Goal: Task Accomplishment & Management: Use online tool/utility

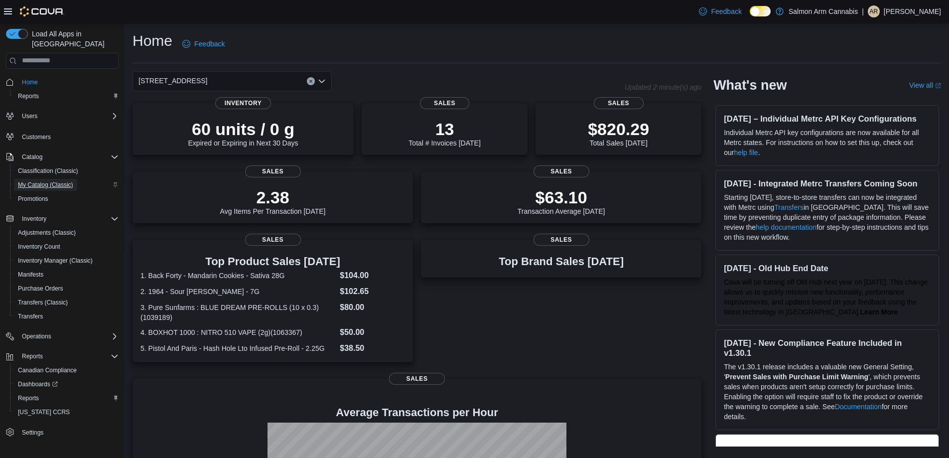
click at [50, 181] on span "My Catalog (Classic)" at bounding box center [45, 185] width 55 height 8
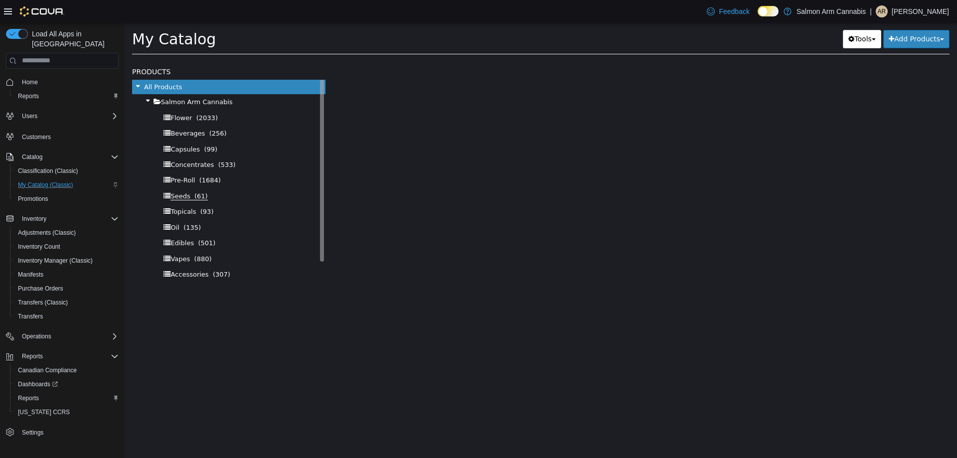
select select "**********"
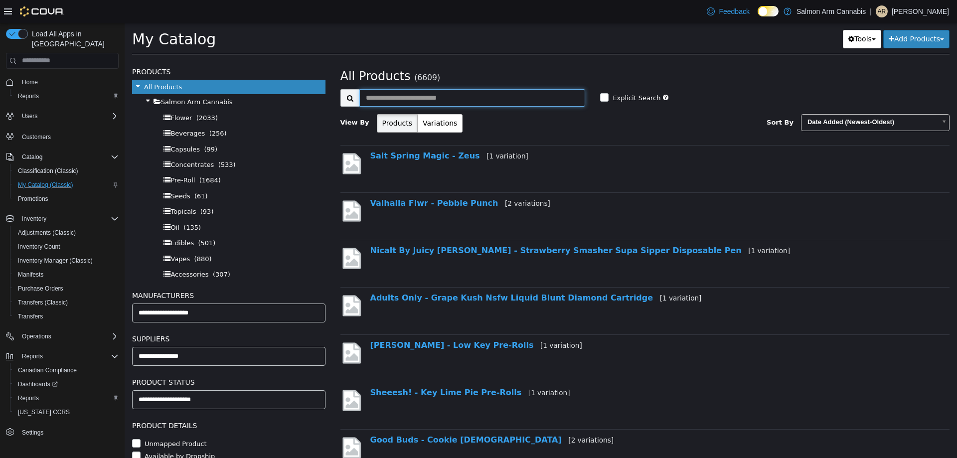
click at [473, 100] on input "text" at bounding box center [472, 97] width 226 height 17
type input "*****"
select select "**********"
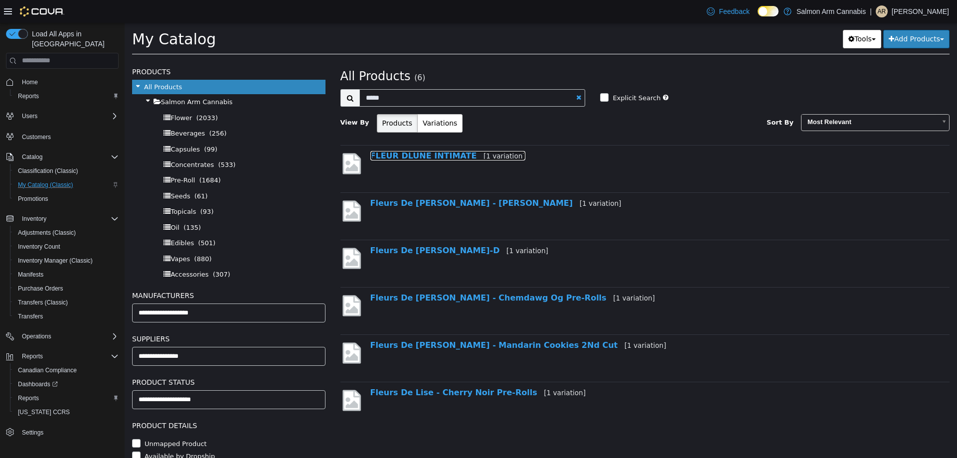
click at [429, 158] on link "FLEUR DLUNE INTIMATE [1 variation]" at bounding box center [447, 154] width 155 height 9
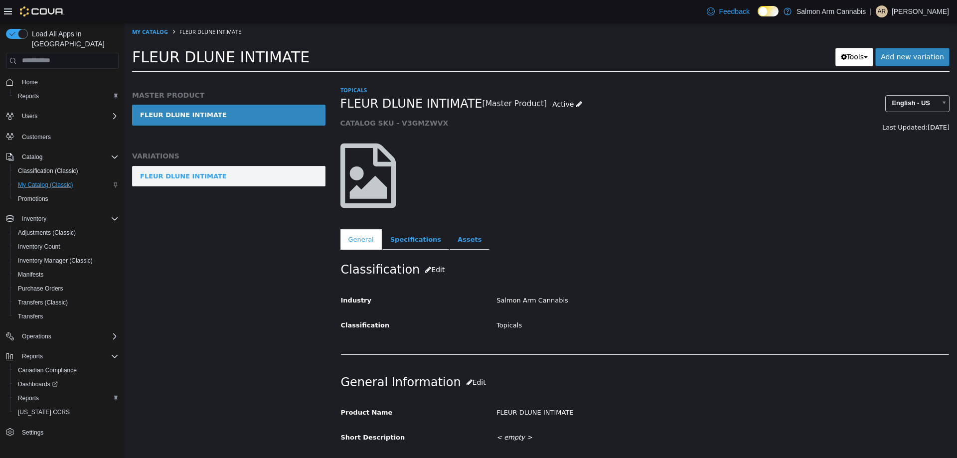
click at [255, 170] on link "FLEUR DLUNE INTIMATE" at bounding box center [228, 175] width 193 height 21
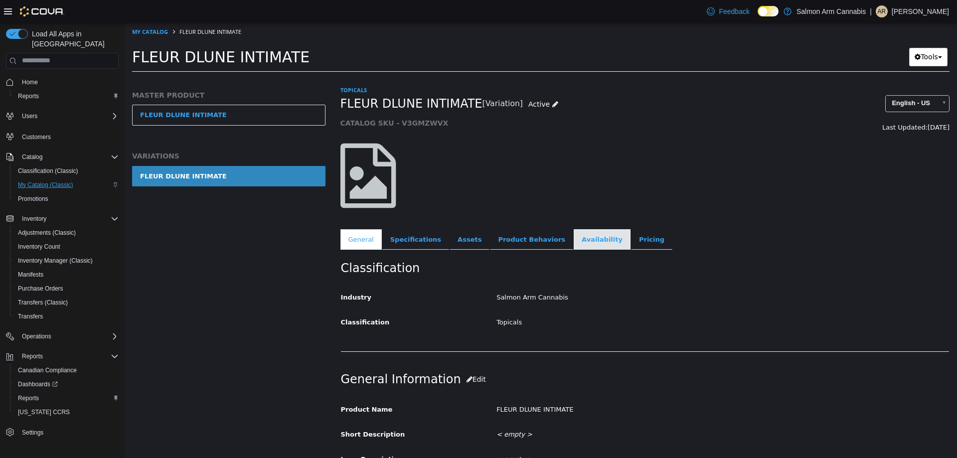
click at [581, 235] on link "Availability" at bounding box center [602, 239] width 57 height 21
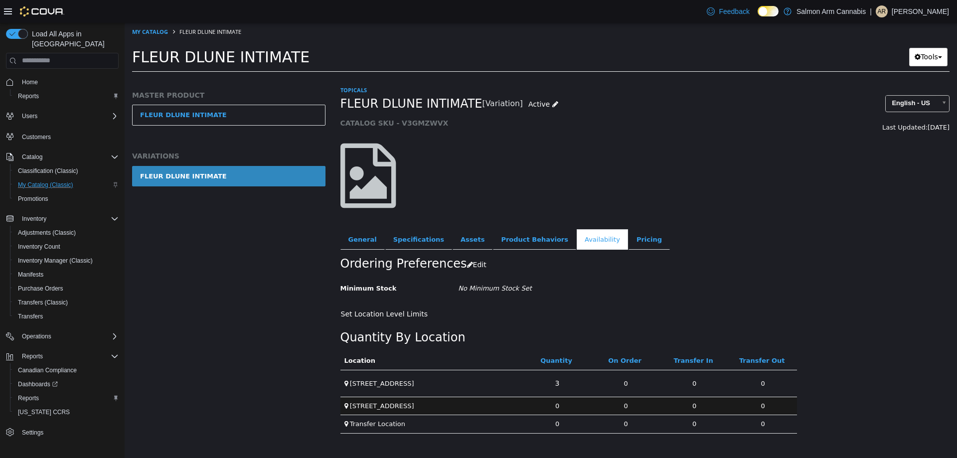
click at [630, 159] on div at bounding box center [645, 175] width 624 height 85
click at [628, 241] on link "Pricing" at bounding box center [648, 239] width 41 height 21
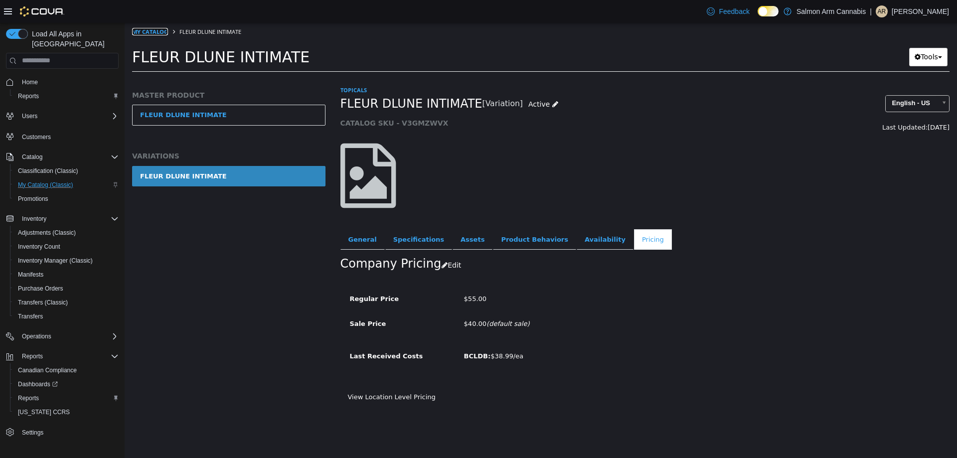
click at [156, 32] on link "My Catalog" at bounding box center [150, 30] width 36 height 7
select select "**********"
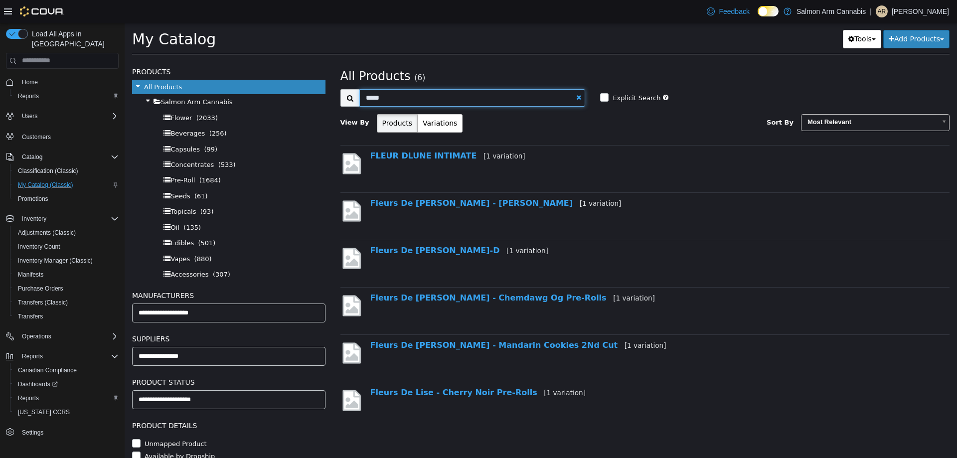
click at [421, 104] on input "*****" at bounding box center [472, 97] width 226 height 17
type input "*"
type input "*****"
select select "**********"
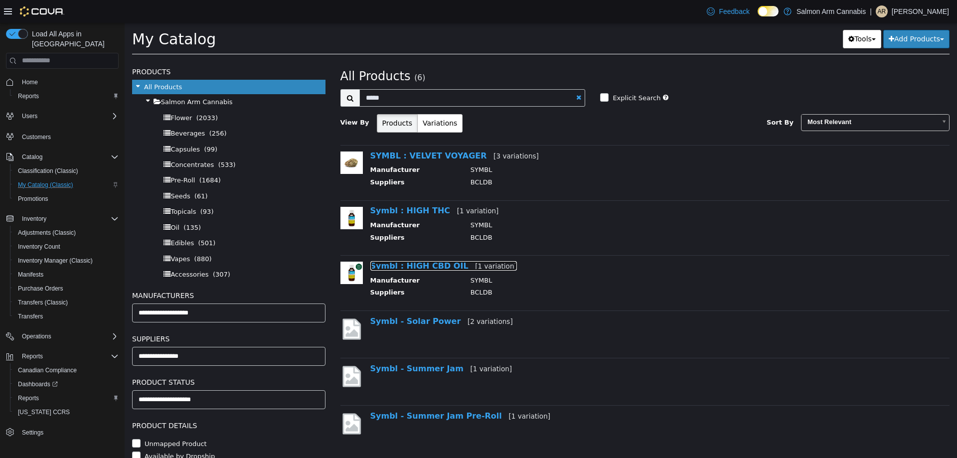
click at [418, 264] on link "Symbl : HIGH CBD OIL [1 variation]" at bounding box center [443, 265] width 146 height 9
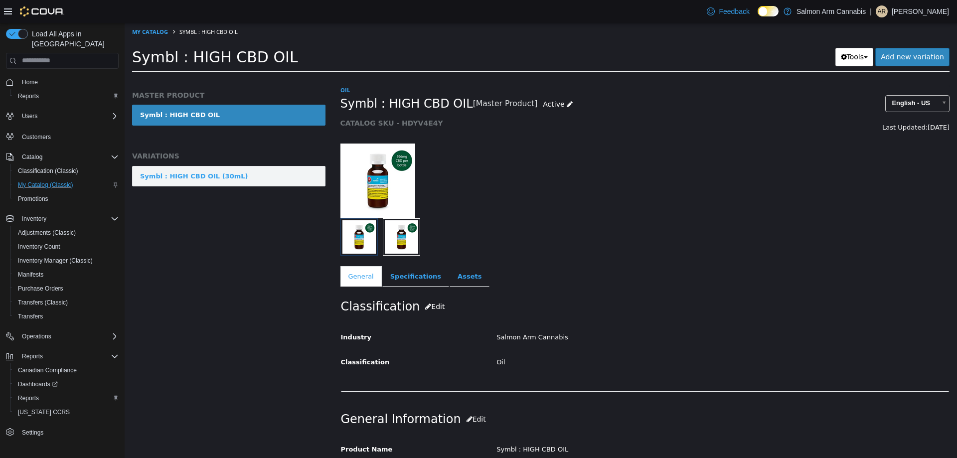
click at [243, 173] on link "Symbl : HIGH CBD OIL (30mL)" at bounding box center [228, 175] width 193 height 21
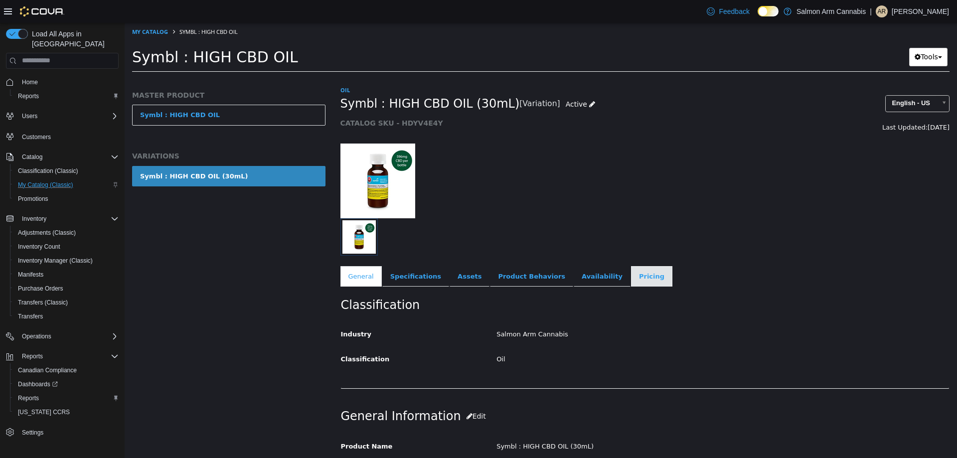
click at [631, 285] on link "Pricing" at bounding box center [651, 276] width 41 height 21
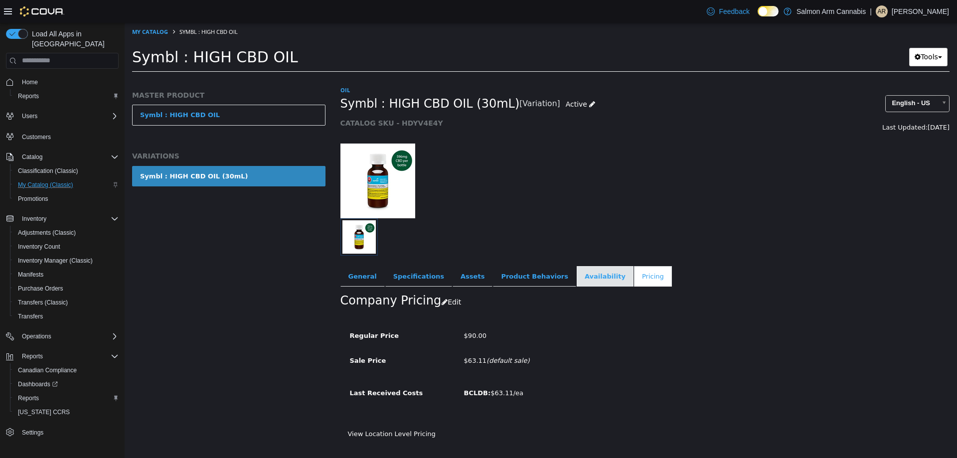
click at [576, 272] on link "Availability" at bounding box center [604, 276] width 57 height 21
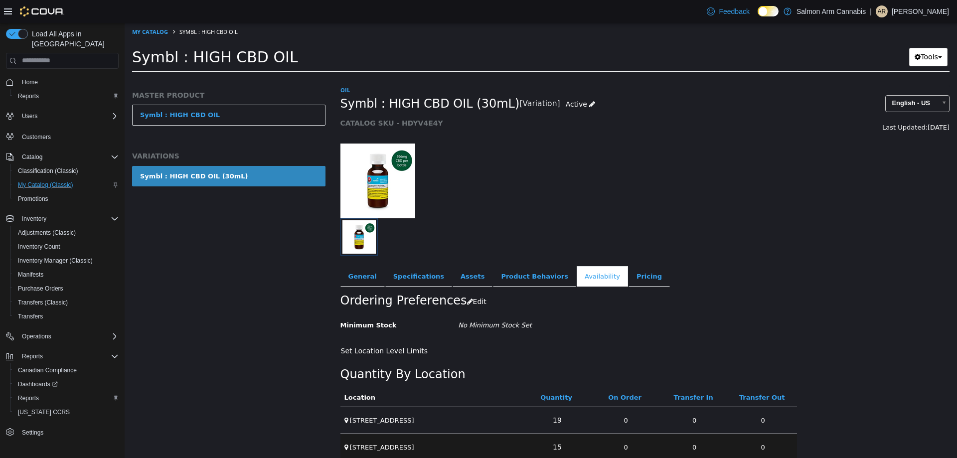
scroll to position [32, 0]
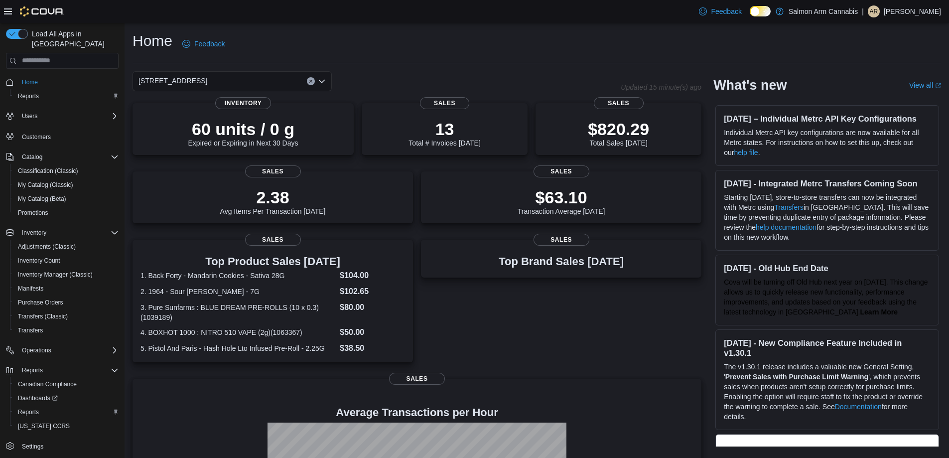
click at [249, 85] on div "81B Shuswap St NW" at bounding box center [232, 81] width 199 height 20
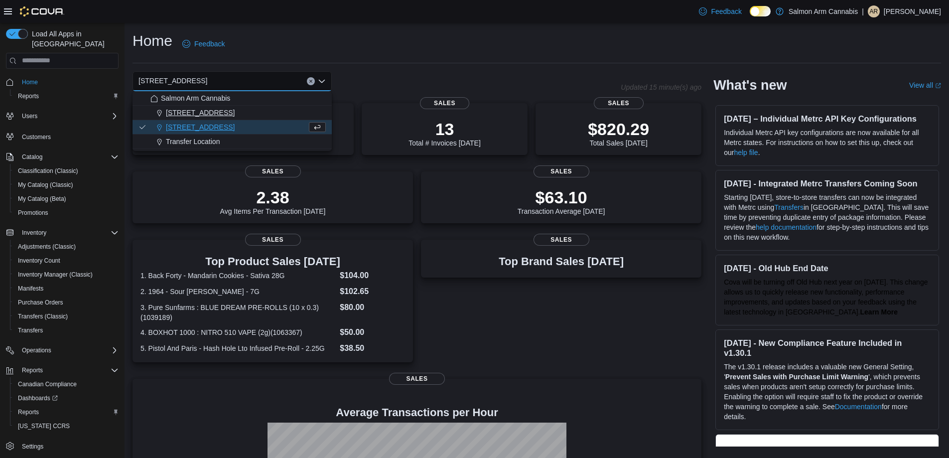
click at [240, 113] on div "111 Lakeshore Dr. NE" at bounding box center [237, 113] width 175 height 10
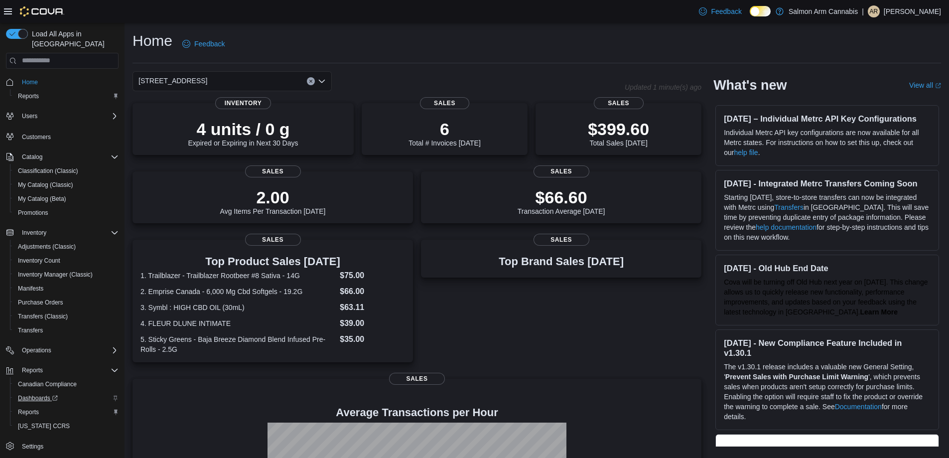
scroll to position [1, 0]
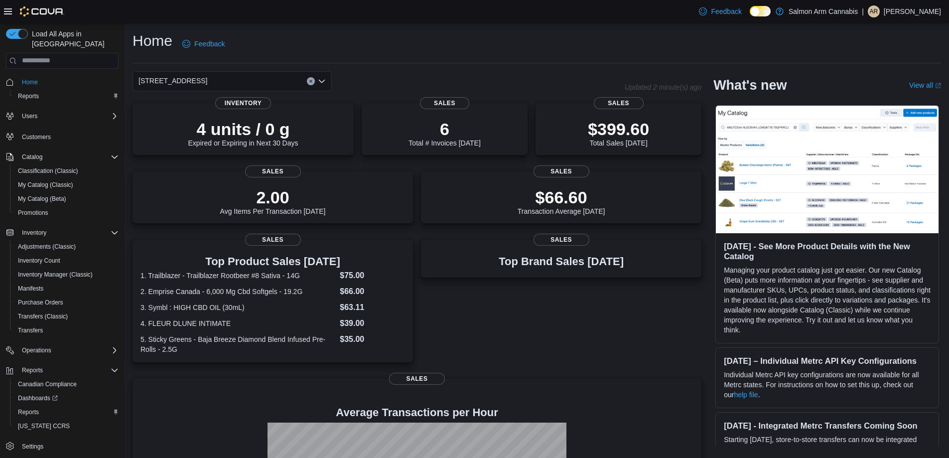
click at [284, 85] on div "[STREET_ADDRESS]" at bounding box center [232, 81] width 199 height 20
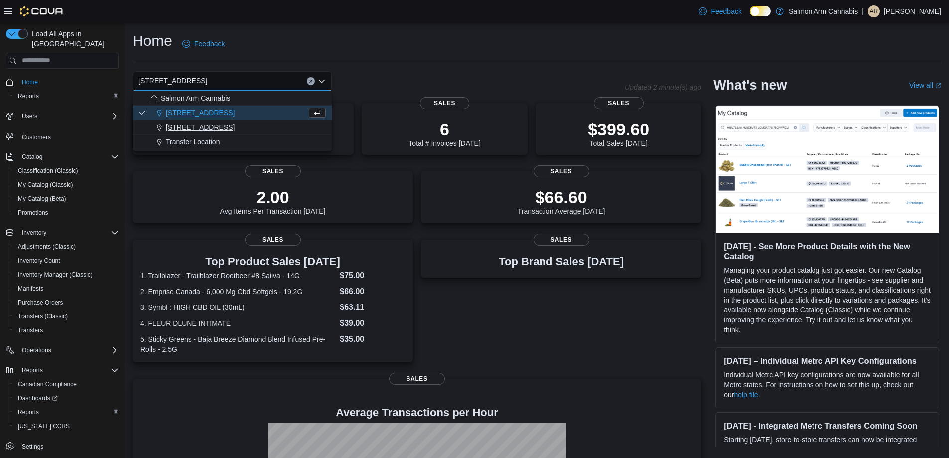
click at [254, 124] on div "[STREET_ADDRESS]" at bounding box center [237, 127] width 175 height 10
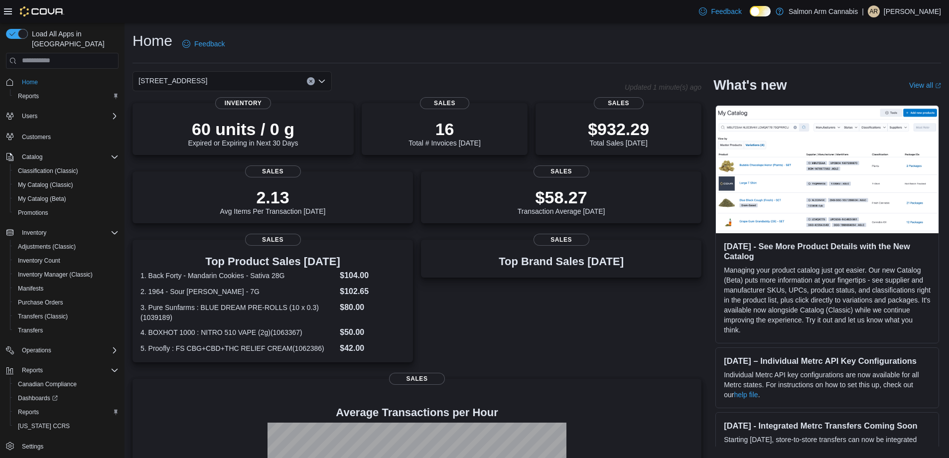
click at [259, 76] on div "81B Shuswap St NW Combo box. Selected. 81B Shuswap St NW. Press Backspace to de…" at bounding box center [232, 81] width 199 height 20
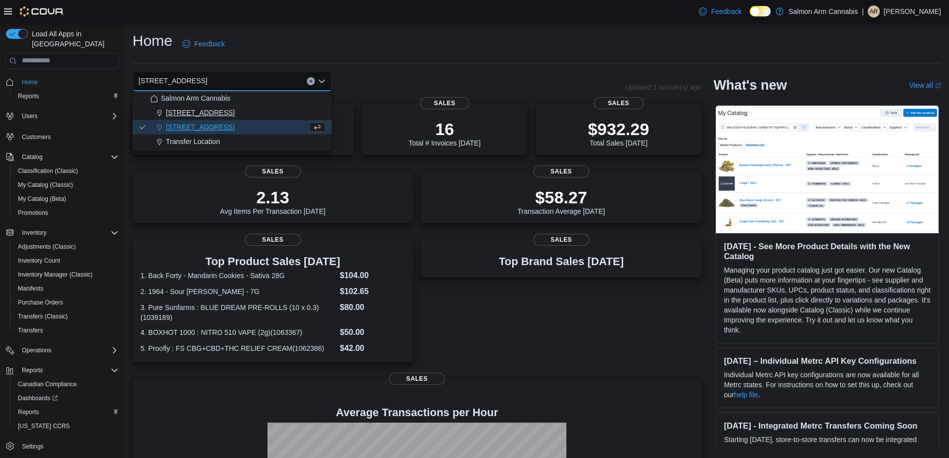
click at [263, 111] on div "[STREET_ADDRESS]" at bounding box center [237, 113] width 175 height 10
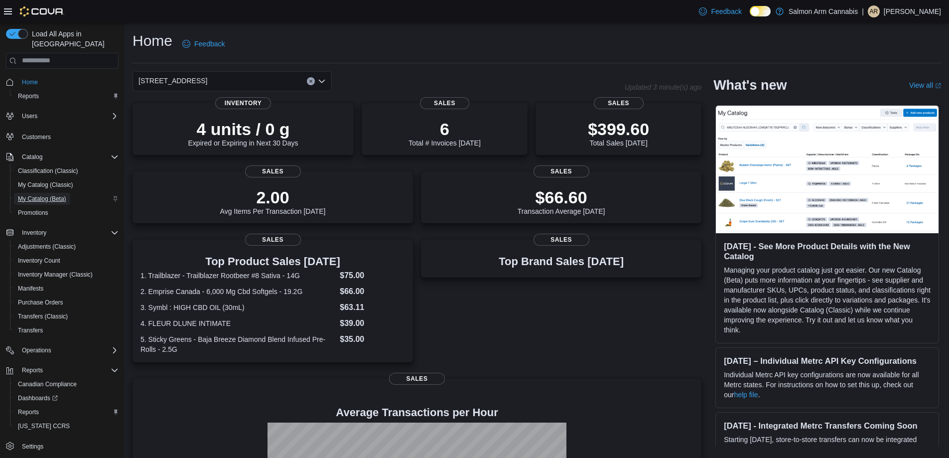
click at [38, 195] on span "My Catalog (Beta)" at bounding box center [42, 199] width 48 height 8
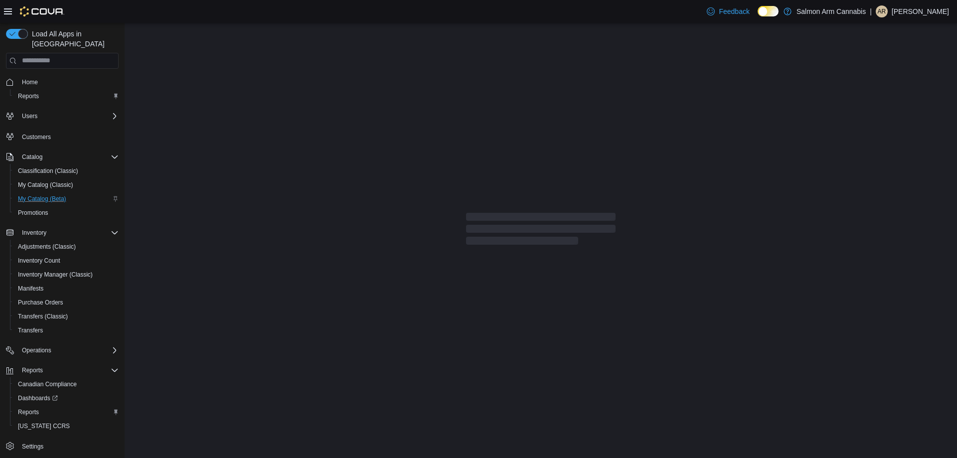
select select "**********"
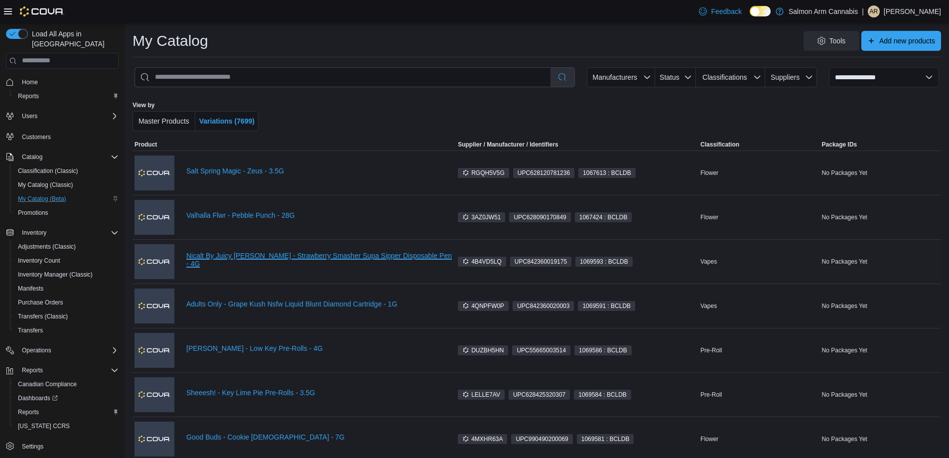
click at [358, 257] on link "Nicalt By Juicy [PERSON_NAME] - Strawberry Smasher Supa Sipper Disposable Pen -…" at bounding box center [320, 260] width 268 height 16
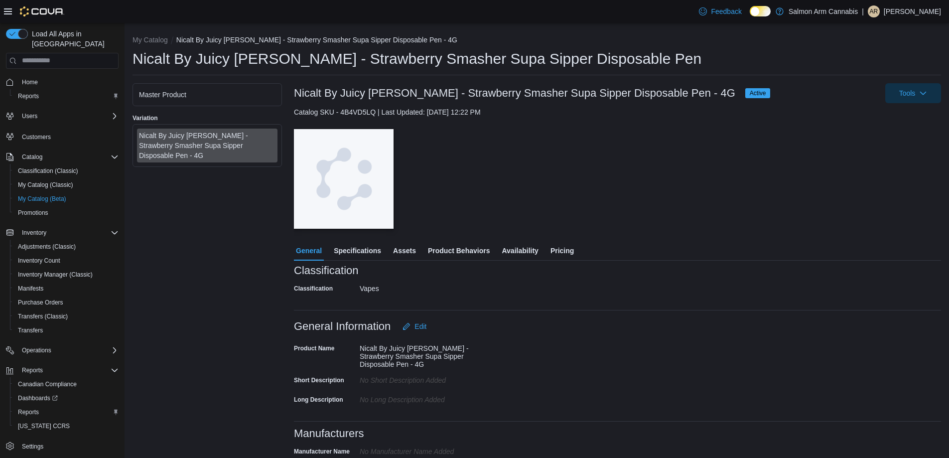
click at [354, 247] on span "Specifications" at bounding box center [357, 251] width 47 height 20
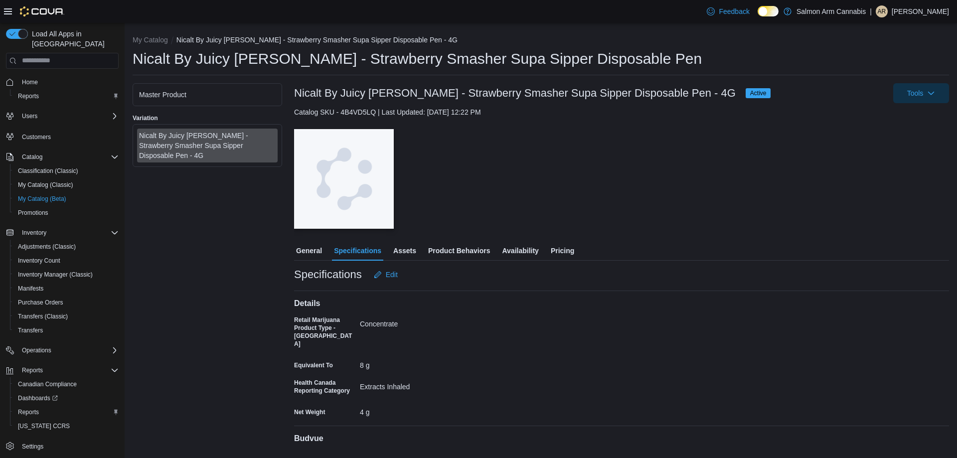
click at [406, 247] on span "Assets" at bounding box center [404, 251] width 23 height 20
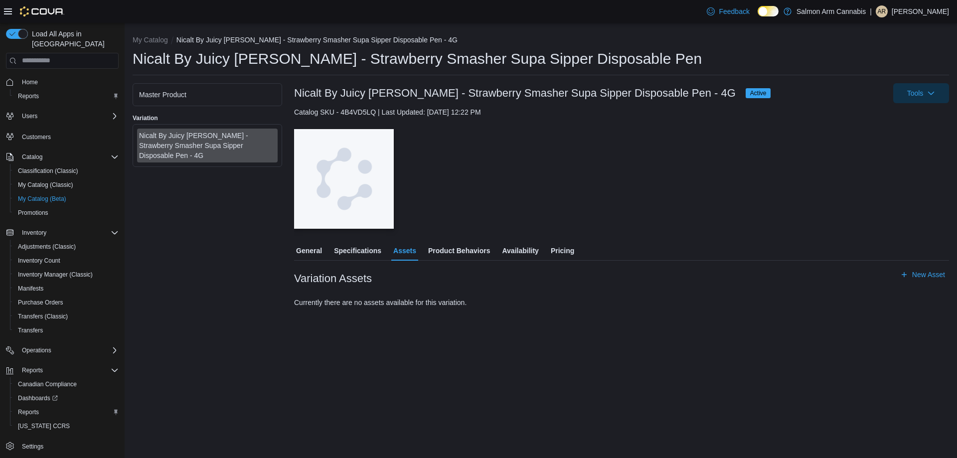
click at [304, 246] on span "General" at bounding box center [309, 251] width 26 height 20
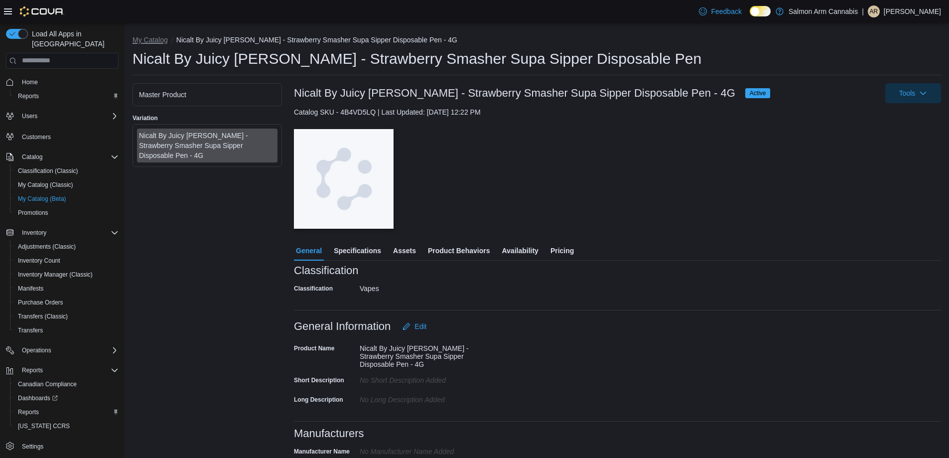
click at [159, 36] on button "My Catalog" at bounding box center [150, 40] width 35 height 8
select select "**********"
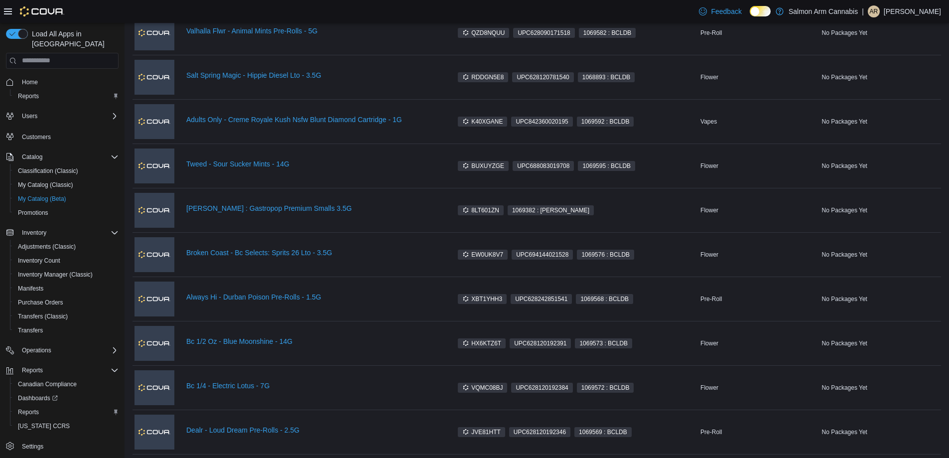
scroll to position [612, 0]
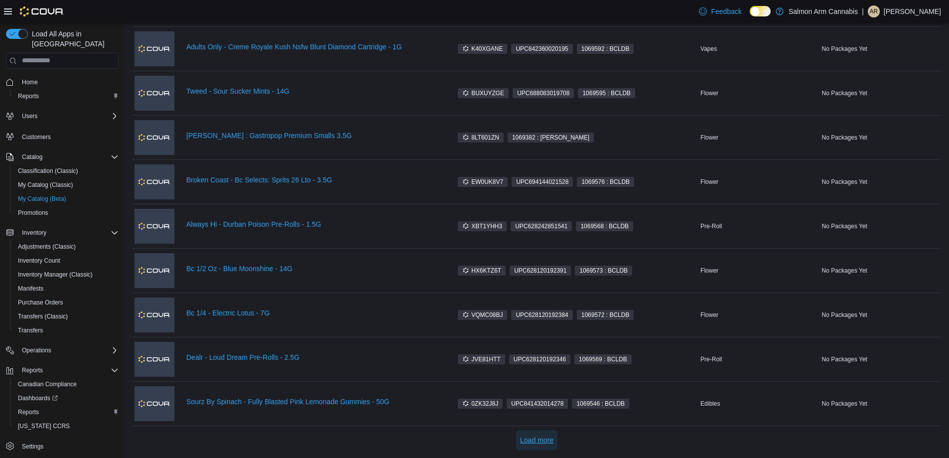
click at [544, 442] on span "Load more" at bounding box center [536, 440] width 33 height 10
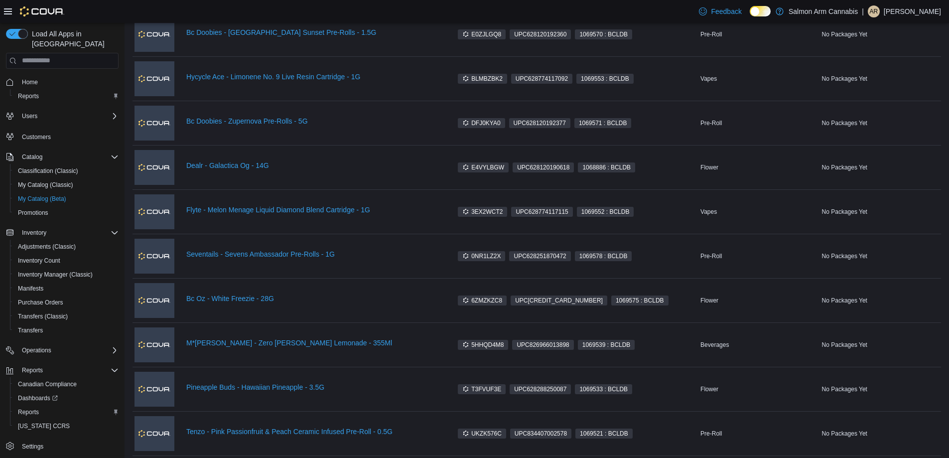
scroll to position [1260, 0]
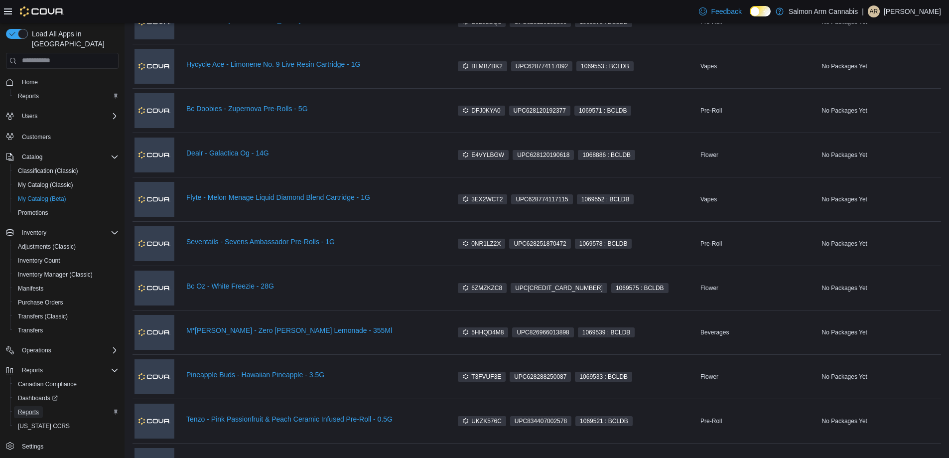
click at [32, 408] on span "Reports" at bounding box center [28, 412] width 21 height 8
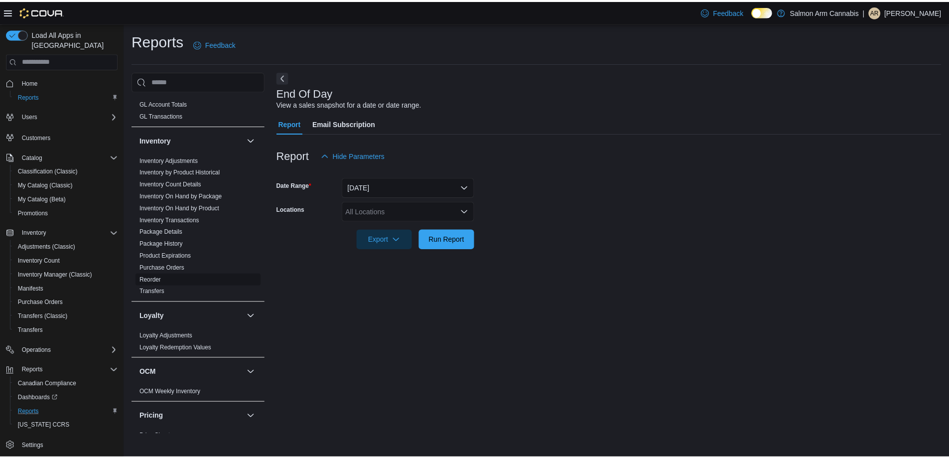
scroll to position [385, 0]
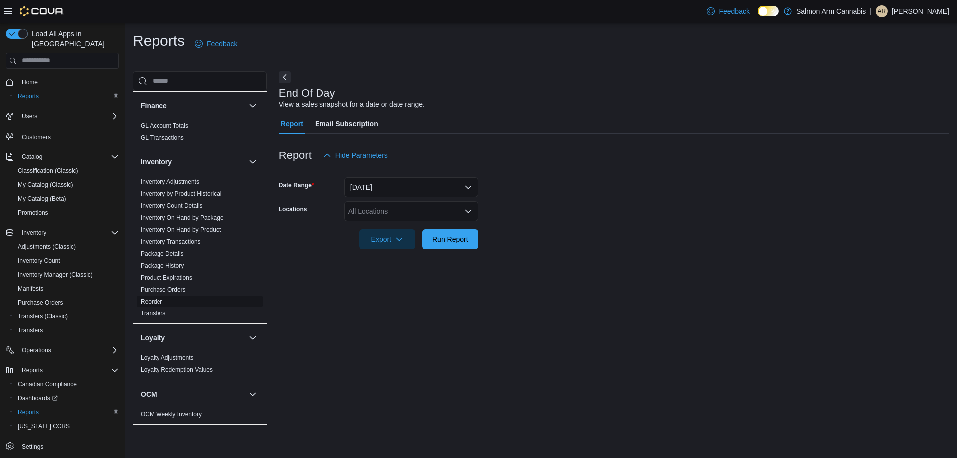
click at [157, 298] on link "Reorder" at bounding box center [151, 301] width 21 height 7
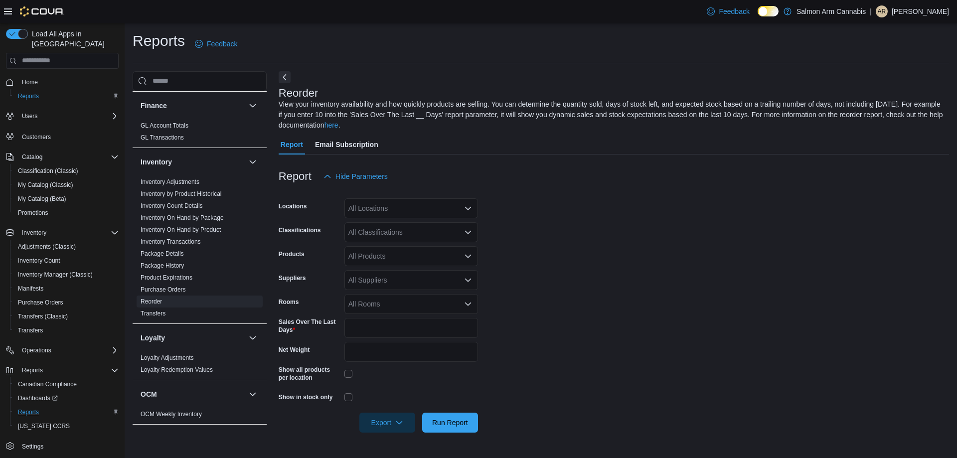
click at [402, 205] on div "All Locations" at bounding box center [411, 208] width 134 height 20
click at [413, 242] on span "[STREET_ADDRESS]" at bounding box center [400, 240] width 69 height 10
click at [524, 288] on form "Locations [STREET_ADDRESS] Classifications All Classifications Products All Pro…" at bounding box center [614, 309] width 670 height 246
click at [456, 419] on span "Run Report" at bounding box center [450, 422] width 36 height 10
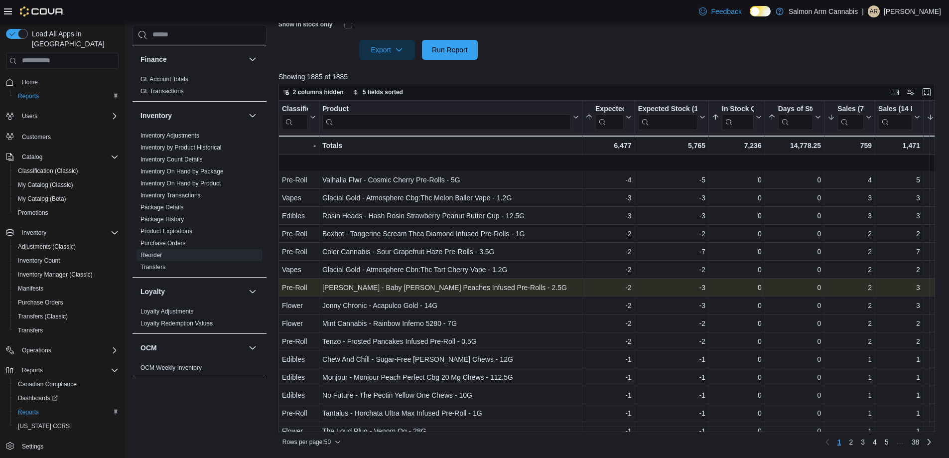
scroll to position [100, 0]
